Goal: Information Seeking & Learning: Learn about a topic

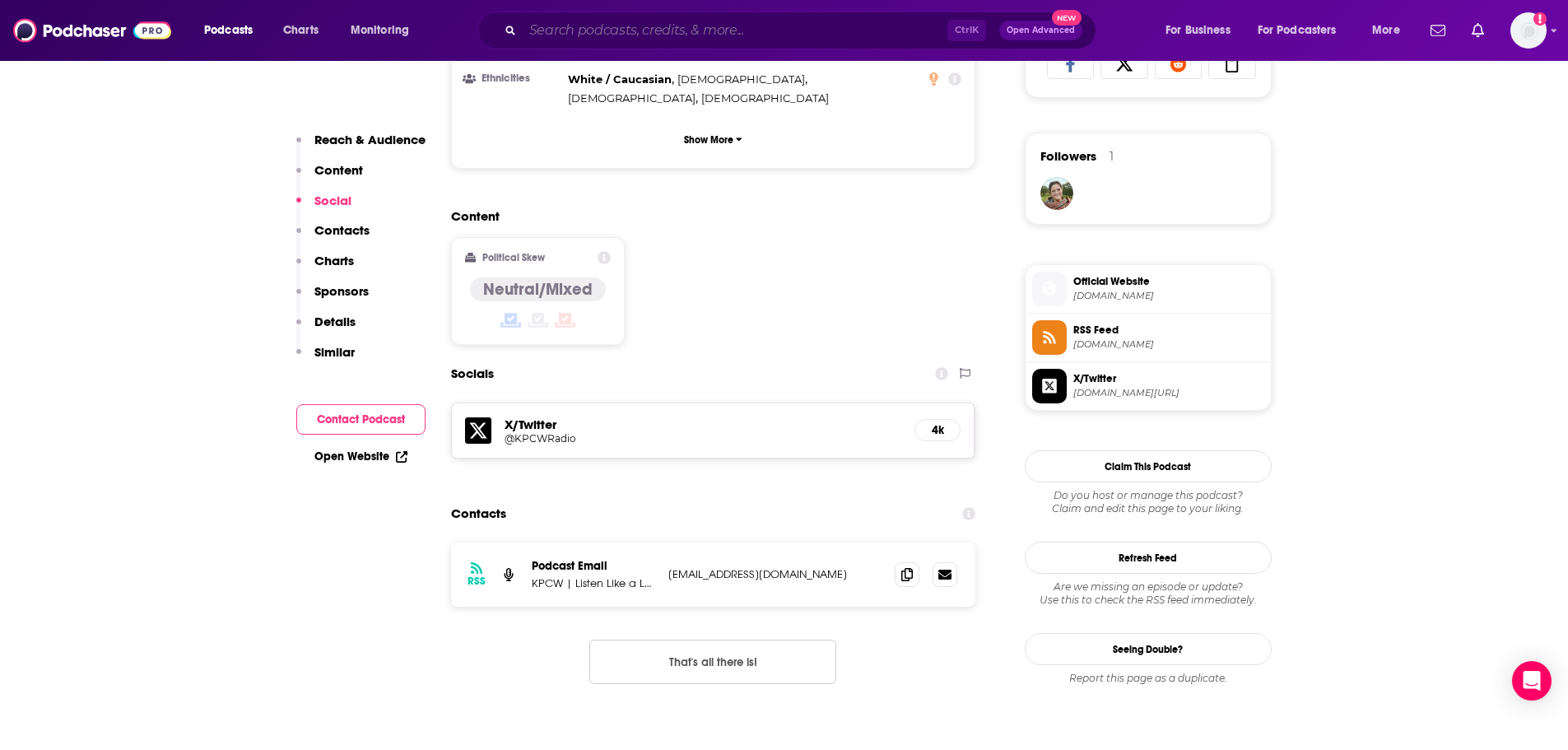
click at [686, 40] on input "Search podcasts, credits, & more..." at bounding box center [735, 31] width 425 height 27
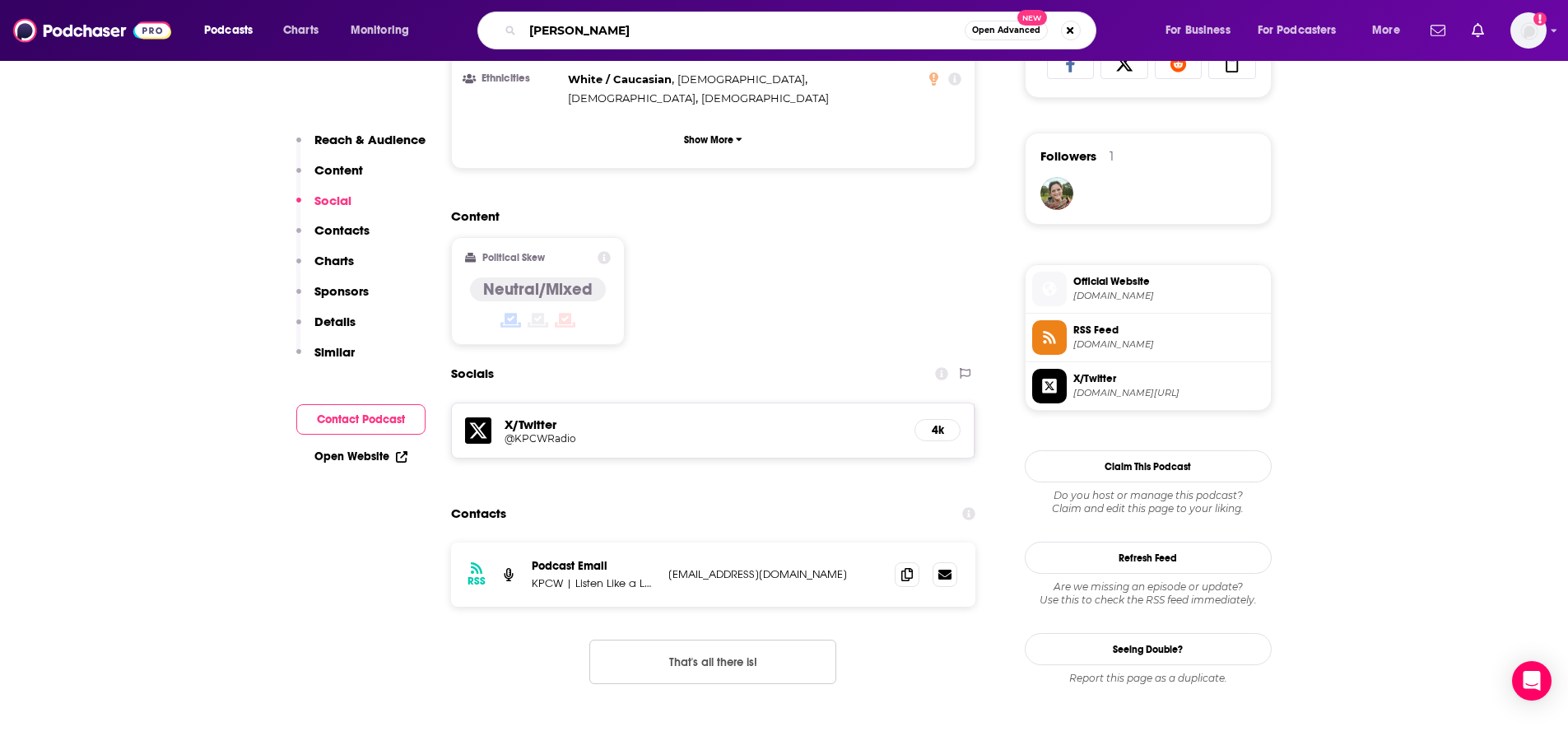
type input "[PERSON_NAME]"
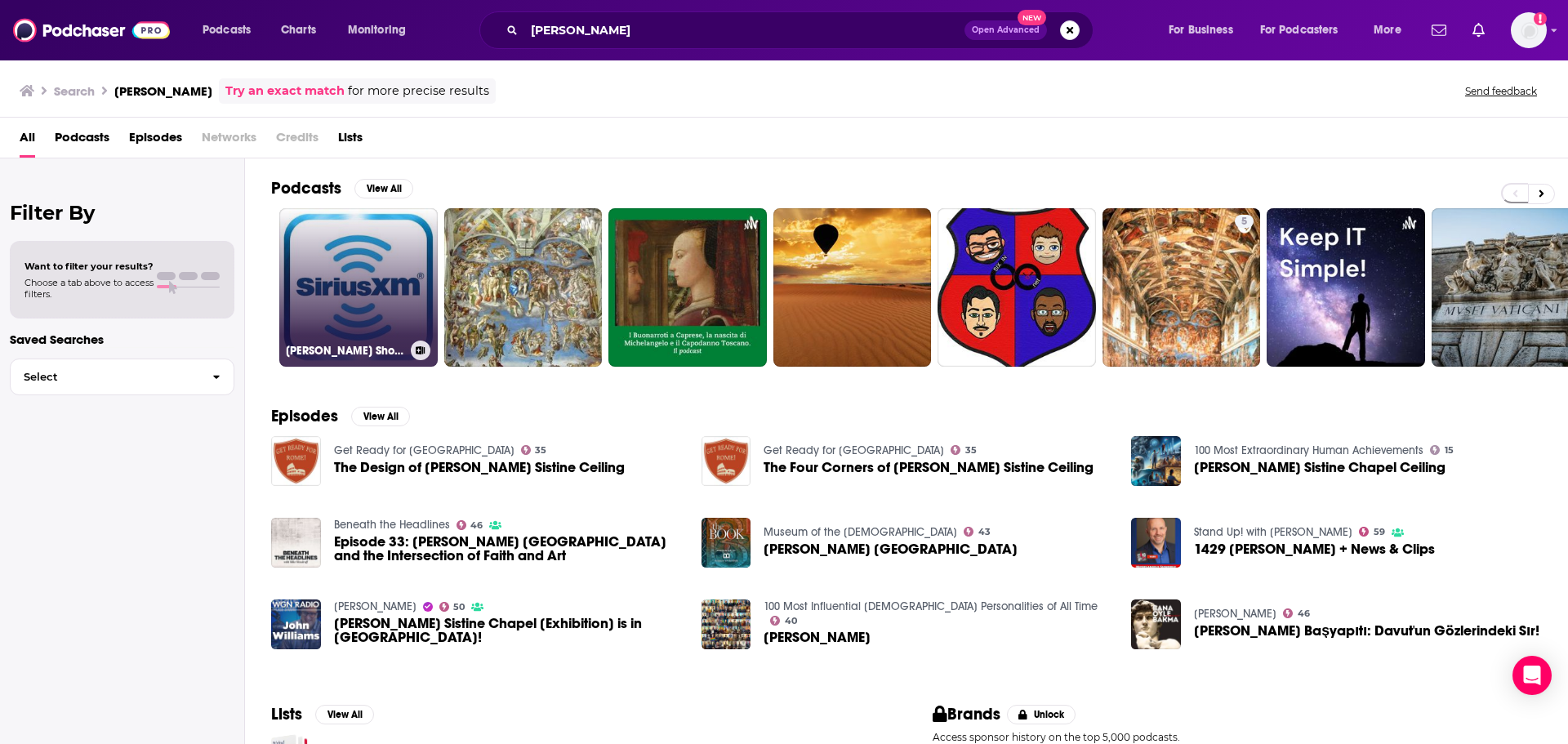
click at [386, 313] on link "[PERSON_NAME] Show On SiriusXM" at bounding box center [358, 288] width 158 height 158
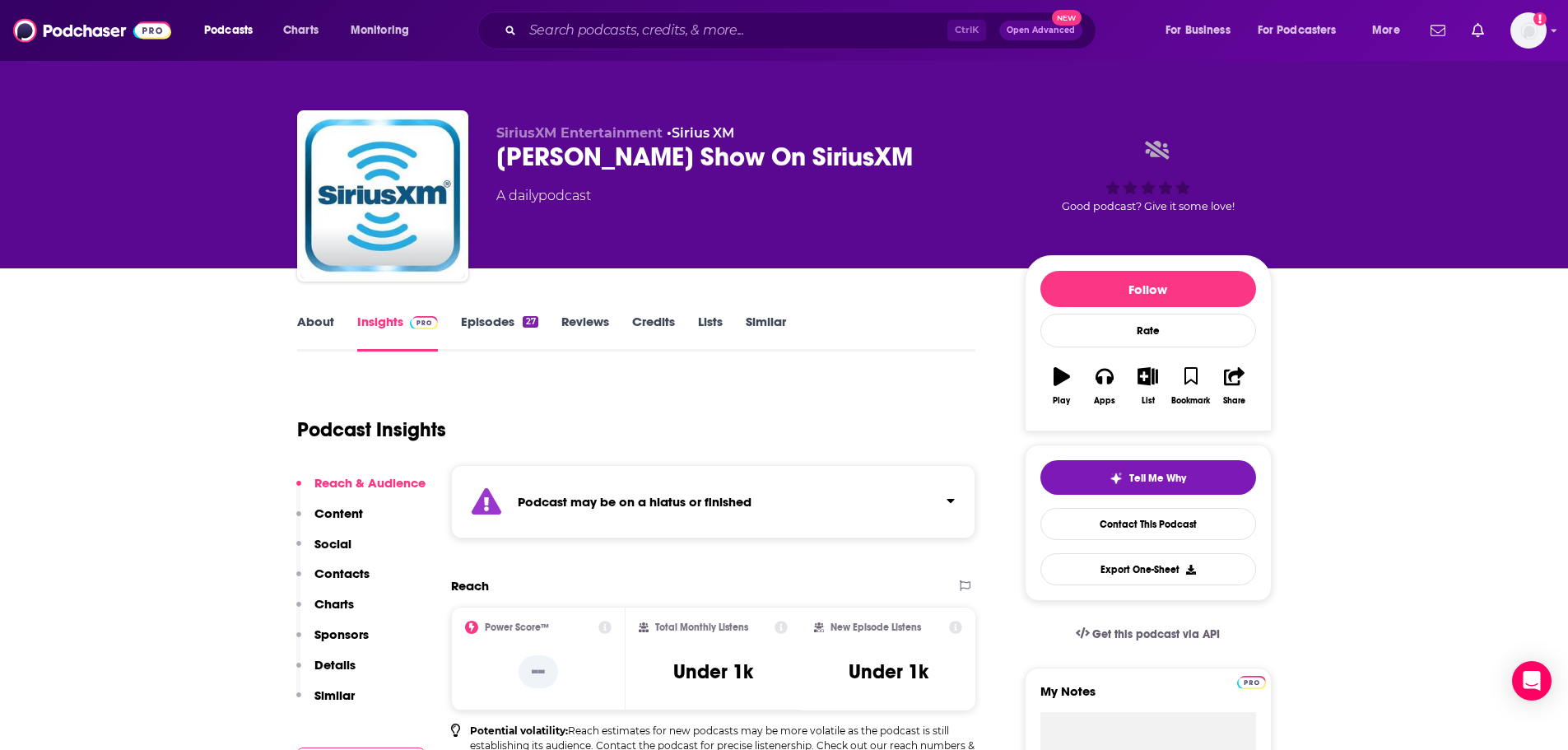
drag, startPoint x: 625, startPoint y: 190, endPoint x: 487, endPoint y: 157, distance: 141.9
click at [487, 157] on div "SiriusXM Entertainment • Sirius XM [PERSON_NAME] Show On SiriusXM A daily podca…" at bounding box center [785, 199] width 975 height 178
copy h2 "[PERSON_NAME] Show On SiriusXM"
